Goal: Check status

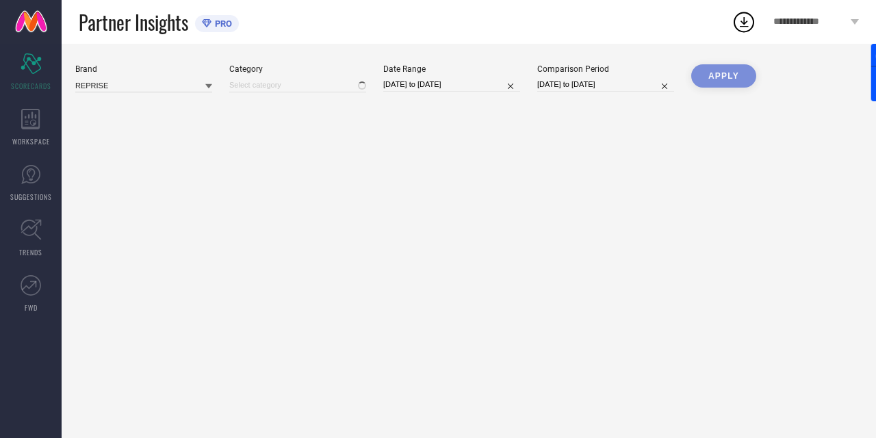
type input "All"
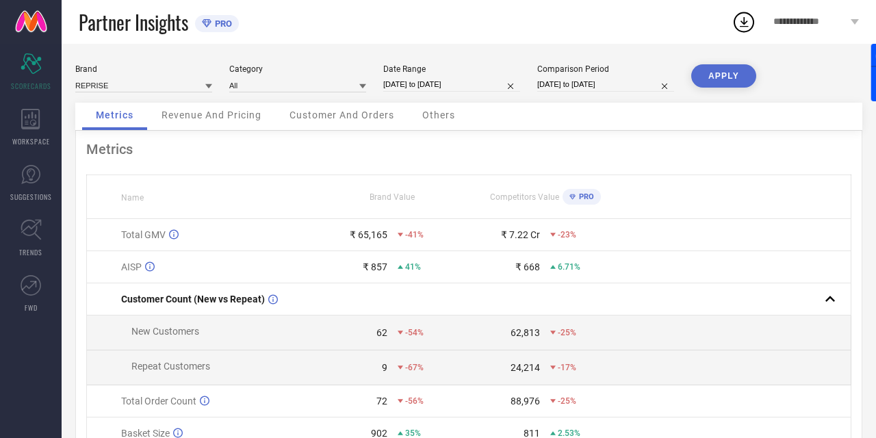
click at [405, 99] on div "Brand REPRISE Category All Date Range [DATE] to [DATE] Comparison Period [DATE]…" at bounding box center [468, 83] width 787 height 38
click at [420, 85] on input "[DATE] to [DATE]" at bounding box center [451, 84] width 137 height 14
select select "8"
select select "2025"
select select "9"
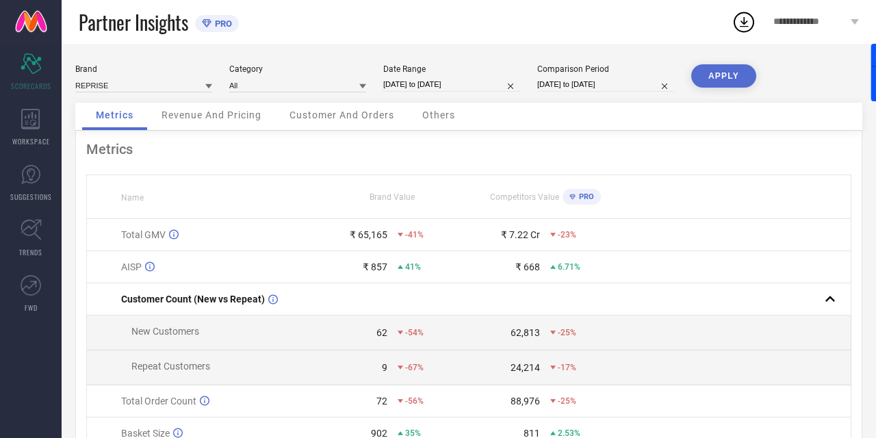
select select "2025"
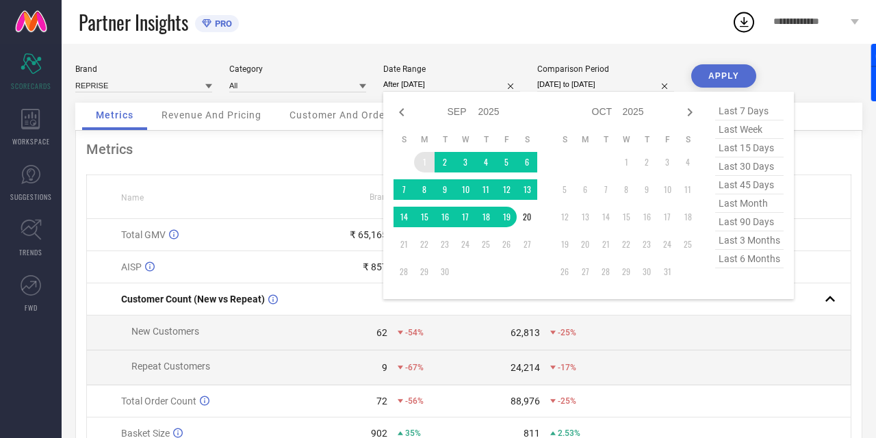
click at [425, 161] on td "1" at bounding box center [424, 162] width 21 height 21
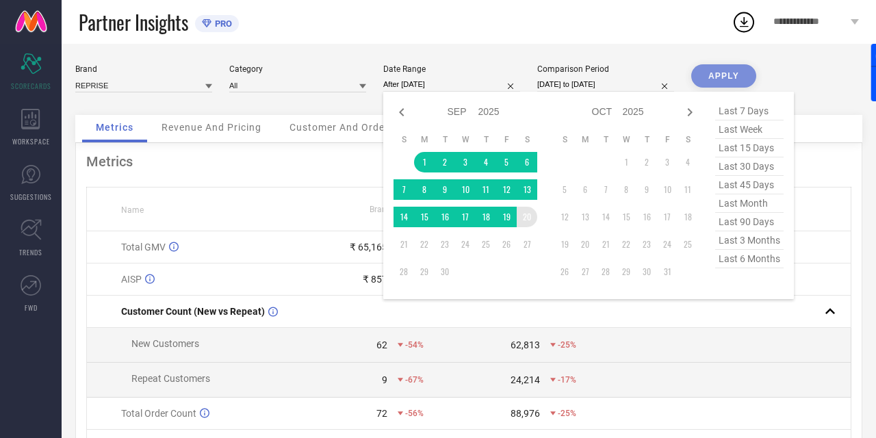
type input "[DATE] to [DATE]"
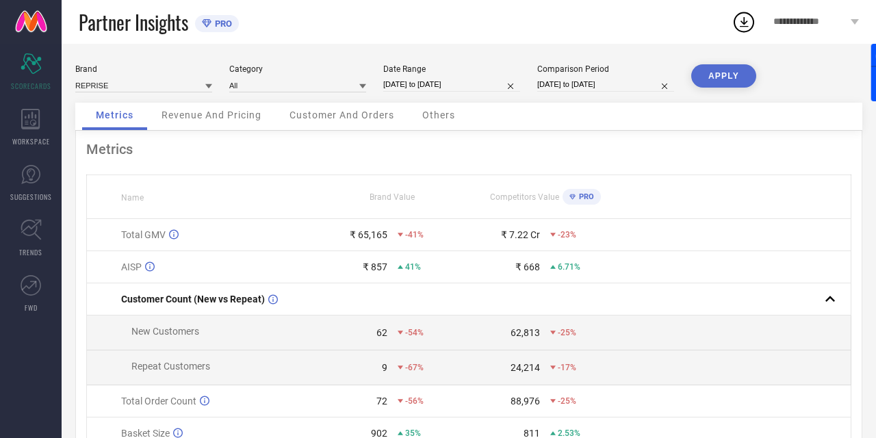
click at [726, 70] on button "APPLY" at bounding box center [723, 75] width 65 height 23
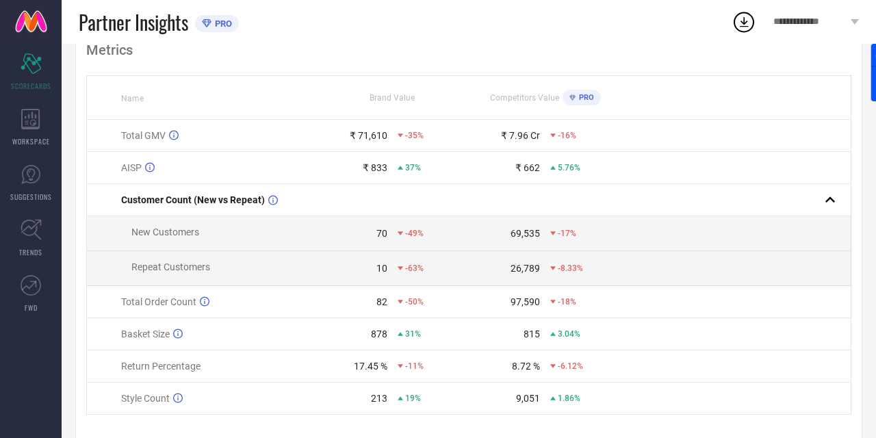
scroll to position [135, 0]
